Goal: Task Accomplishment & Management: Manage account settings

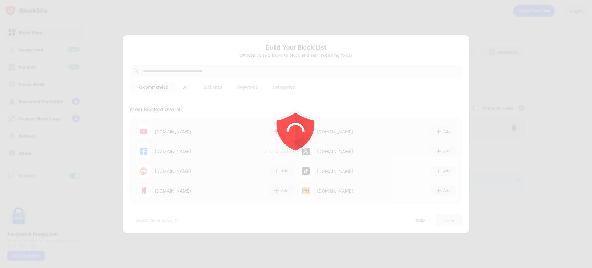
click at [569, 13] on div at bounding box center [296, 134] width 592 height 268
drag, startPoint x: 351, startPoint y: 50, endPoint x: 343, endPoint y: 48, distance: 7.9
click at [351, 50] on div at bounding box center [296, 134] width 592 height 268
click at [282, 30] on div at bounding box center [296, 134] width 592 height 268
click at [461, 116] on div at bounding box center [296, 134] width 592 height 268
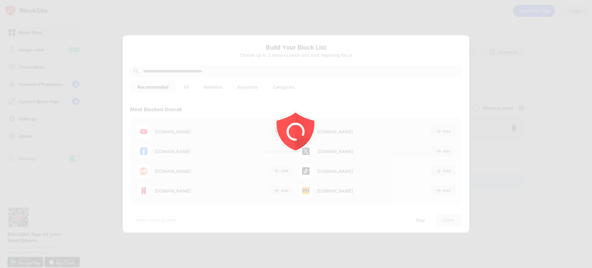
click at [485, 73] on div at bounding box center [296, 134] width 592 height 268
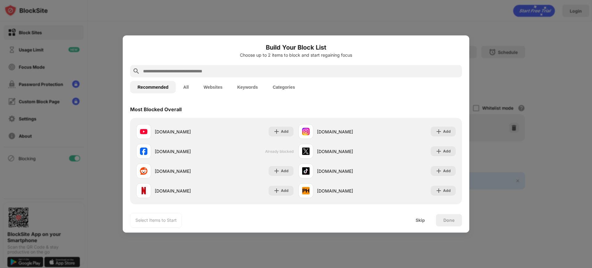
click at [502, 57] on div at bounding box center [296, 134] width 592 height 268
click at [513, 76] on div at bounding box center [296, 134] width 592 height 268
click at [426, 218] on div "Skip" at bounding box center [420, 220] width 24 height 12
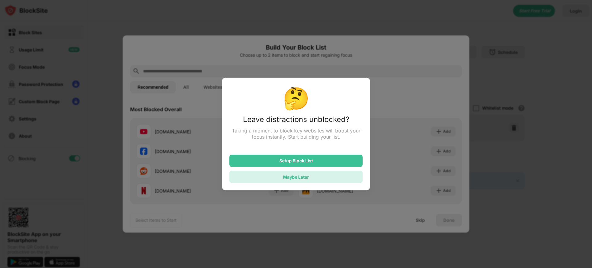
click at [309, 176] on div "Maybe Later" at bounding box center [296, 177] width 26 height 5
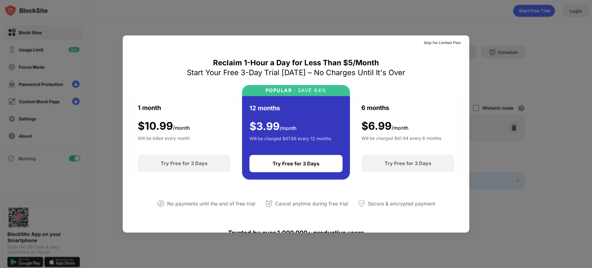
click at [488, 149] on div at bounding box center [296, 134] width 592 height 268
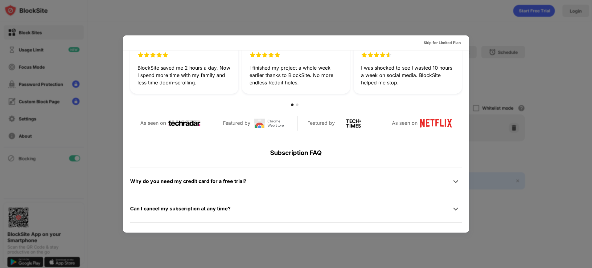
scroll to position [301, 0]
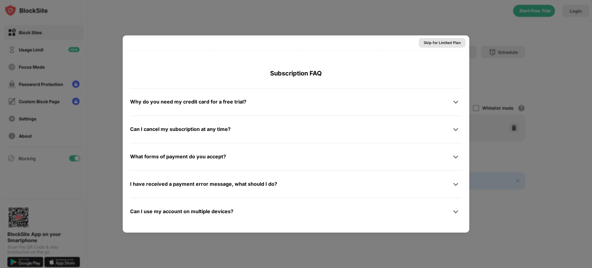
click at [432, 45] on div "Skip for Limited Plan" at bounding box center [442, 43] width 37 height 6
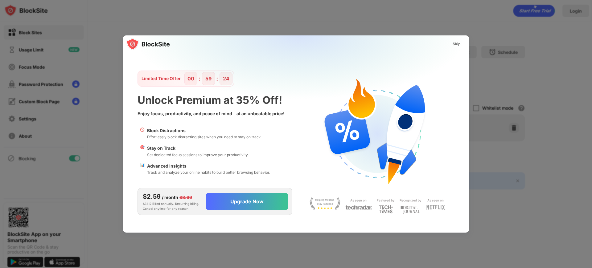
scroll to position [0, 0]
click at [459, 44] on div "Skip" at bounding box center [457, 44] width 8 height 6
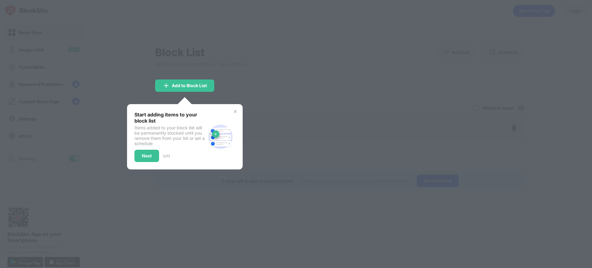
click at [238, 112] on div "Start adding items to your block list Items added to your block list will be pe…" at bounding box center [185, 136] width 116 height 65
click at [236, 111] on img at bounding box center [235, 111] width 5 height 5
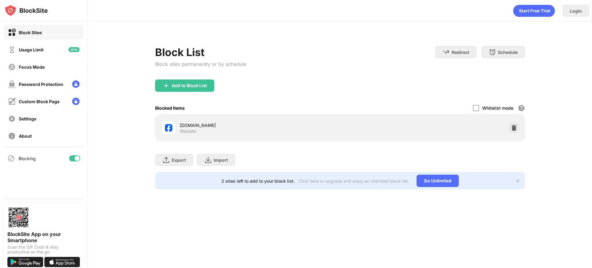
click at [511, 129] on img at bounding box center [514, 128] width 6 height 6
